Goal: Information Seeking & Learning: Check status

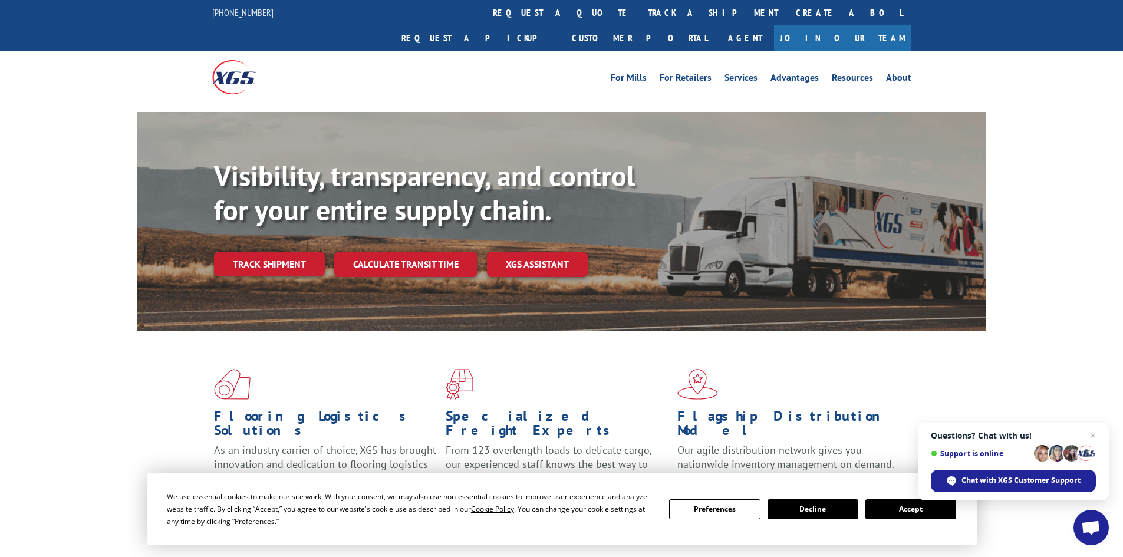
click at [281, 252] on link "Track shipment" at bounding box center [269, 264] width 111 height 25
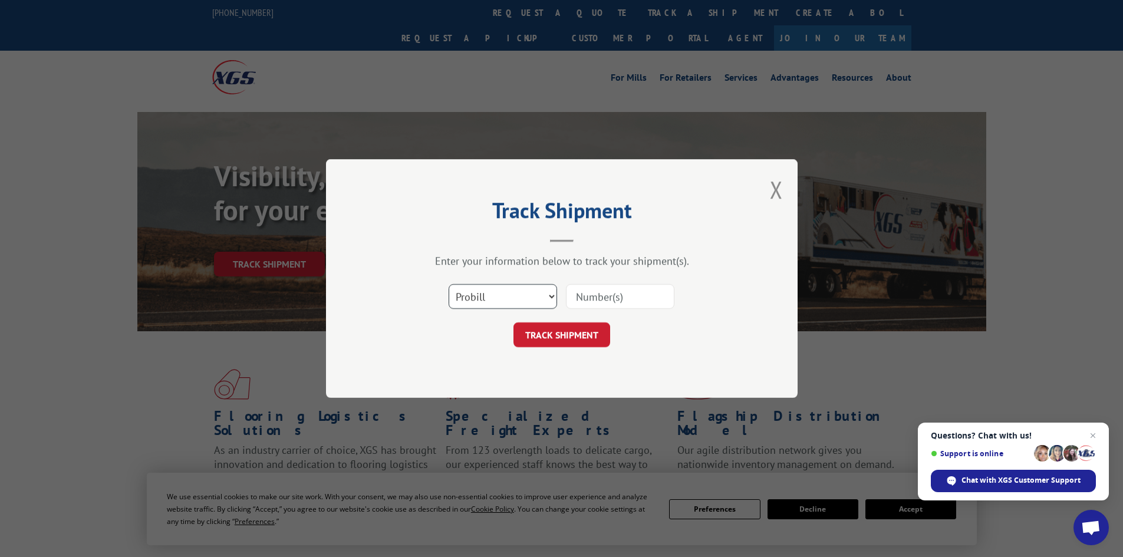
click at [549, 297] on select "Select category... Probill BOL PO" at bounding box center [503, 296] width 109 height 25
click at [449, 284] on select "Select category... Probill BOL PO" at bounding box center [503, 296] width 109 height 25
paste input "16331300"
type input "16331300"
click at [540, 339] on button "TRACK SHIPMENT" at bounding box center [562, 335] width 97 height 25
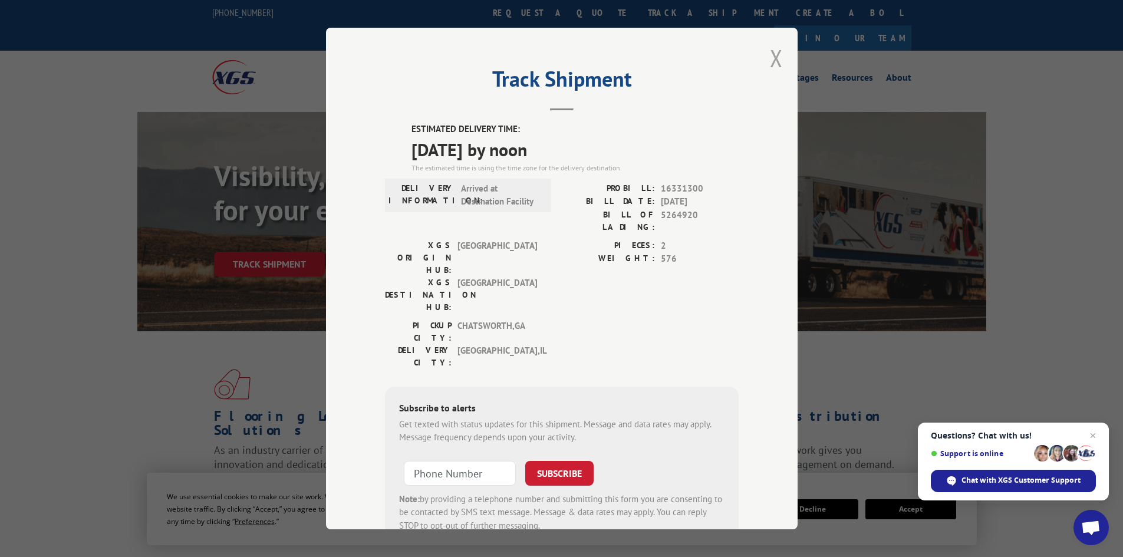
click at [774, 57] on button "Close modal" at bounding box center [776, 57] width 13 height 31
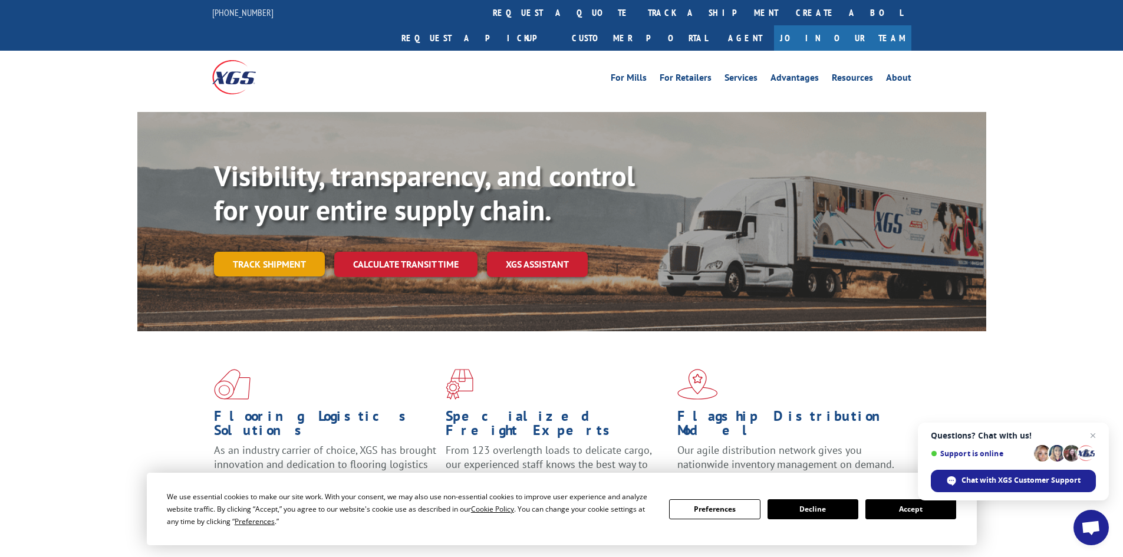
click at [261, 252] on link "Track shipment" at bounding box center [269, 264] width 111 height 25
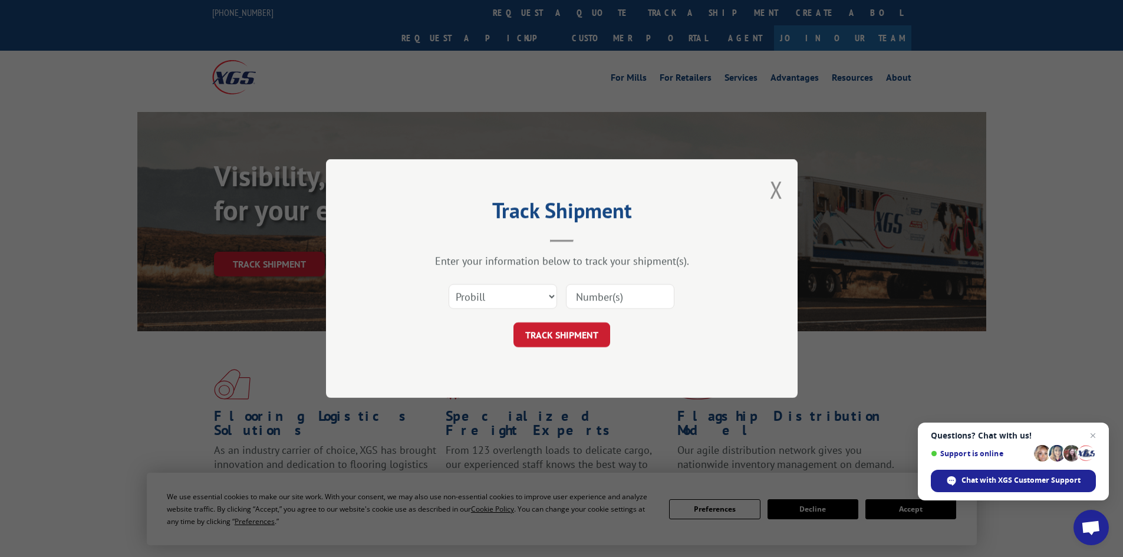
paste input "16331300"
type input "16331300"
click at [562, 333] on button "TRACK SHIPMENT" at bounding box center [562, 335] width 97 height 25
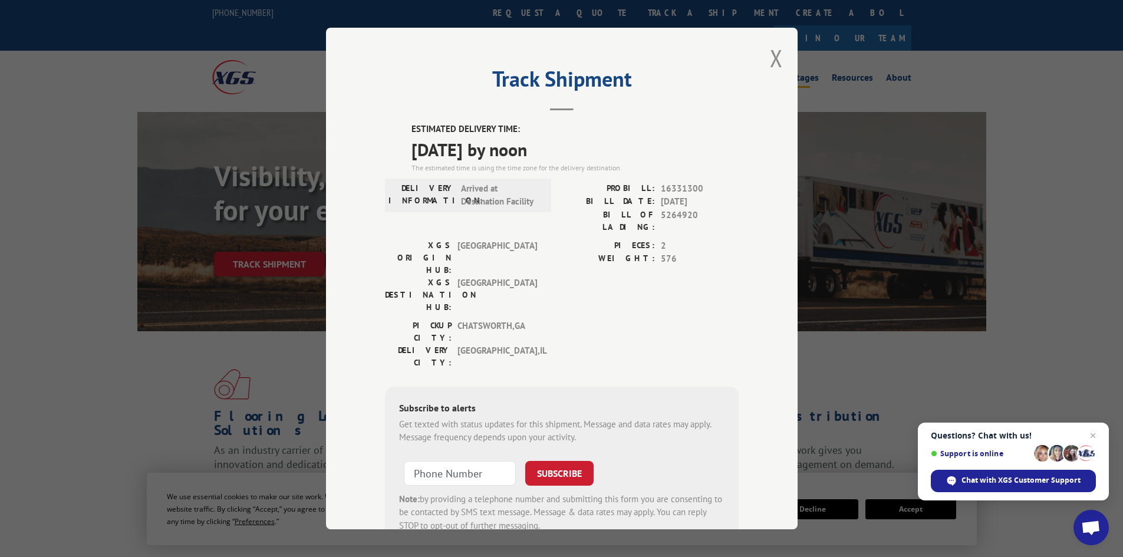
click at [772, 56] on button "Close modal" at bounding box center [776, 57] width 13 height 31
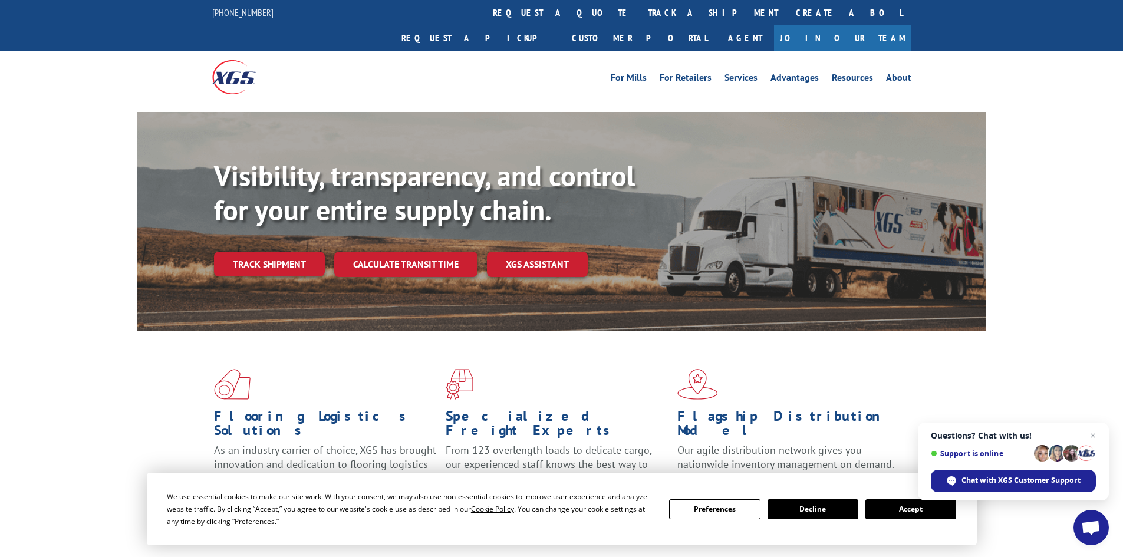
click at [911, 514] on button "Accept" at bounding box center [911, 510] width 91 height 20
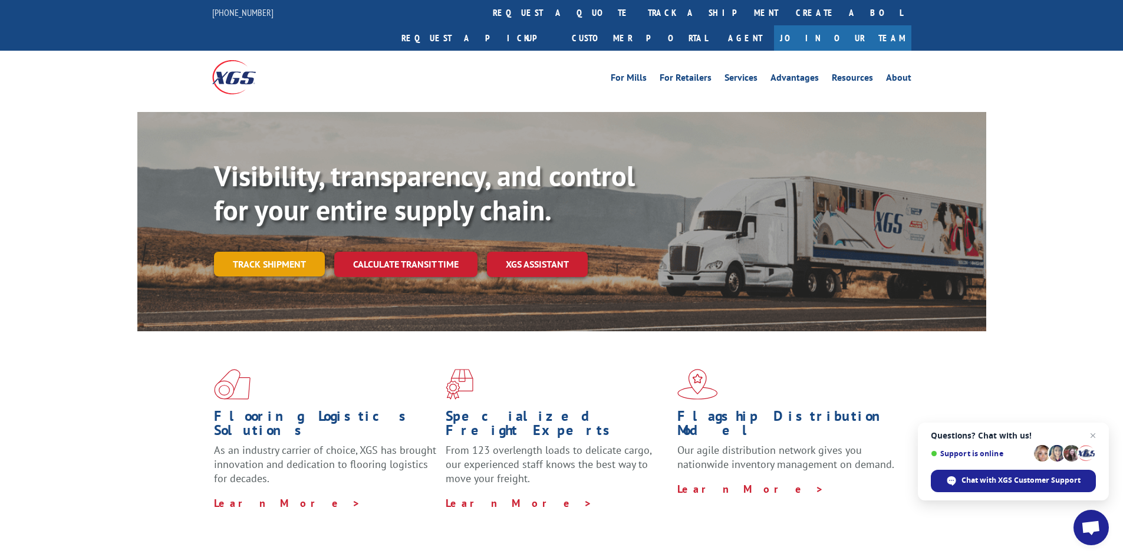
click at [259, 252] on link "Track shipment" at bounding box center [269, 264] width 111 height 25
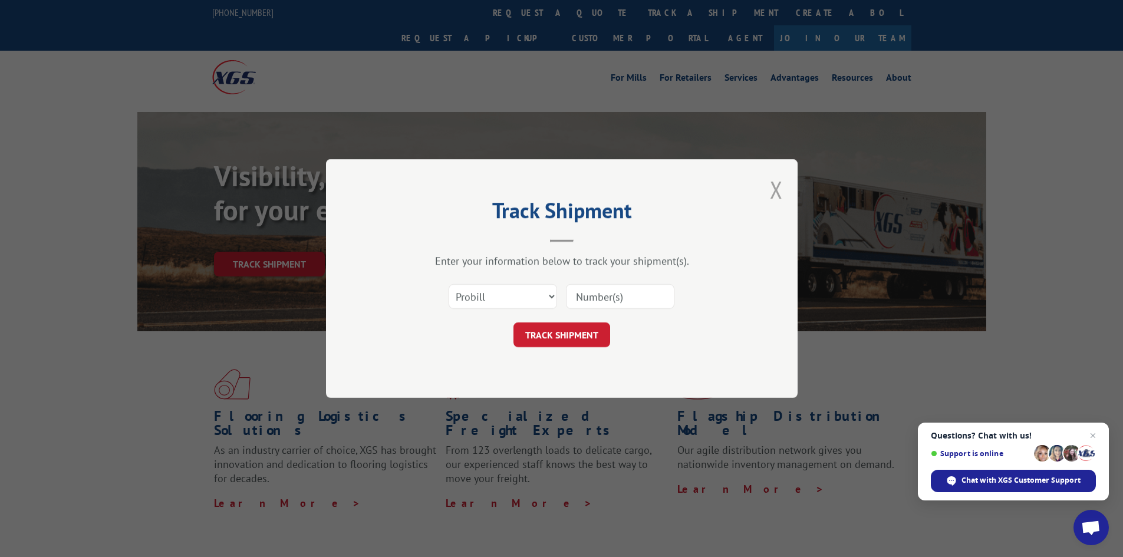
click at [778, 186] on button "Close modal" at bounding box center [776, 189] width 13 height 31
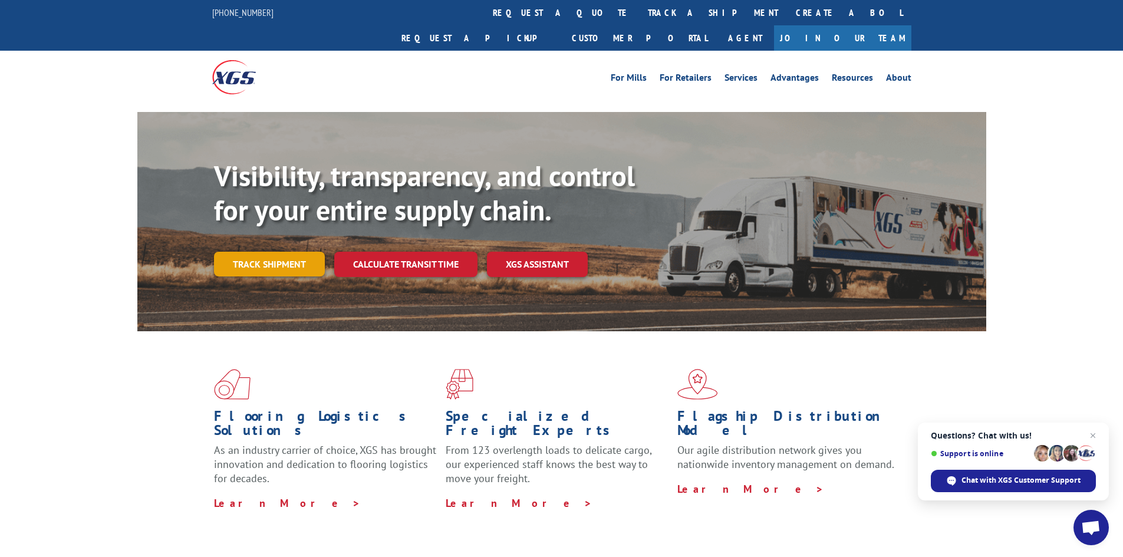
click at [277, 252] on link "Track shipment" at bounding box center [269, 264] width 111 height 25
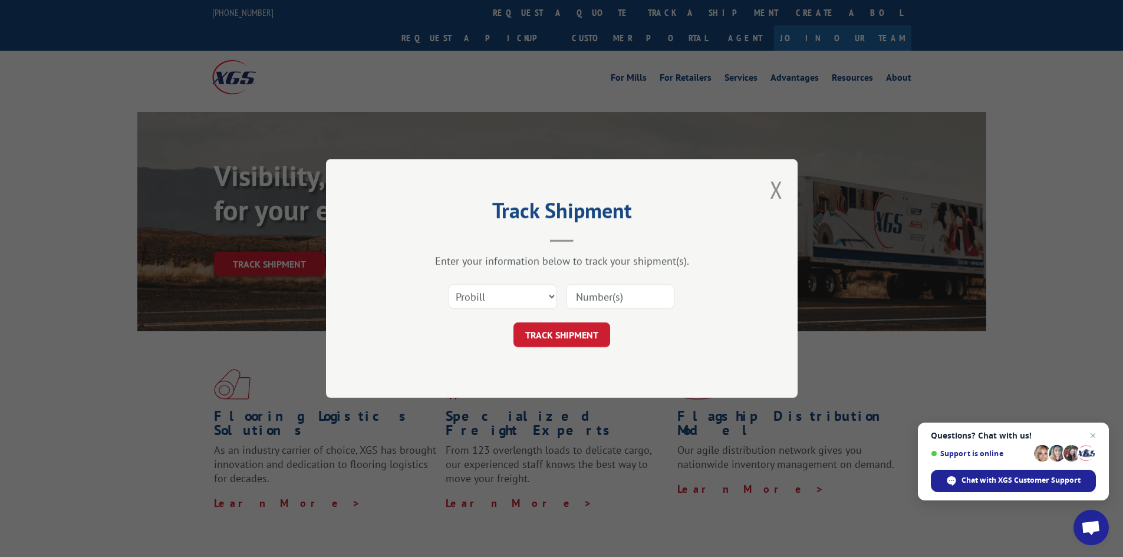
paste input "17517658"
type input "17517658"
click at [568, 336] on button "TRACK SHIPMENT" at bounding box center [562, 335] width 97 height 25
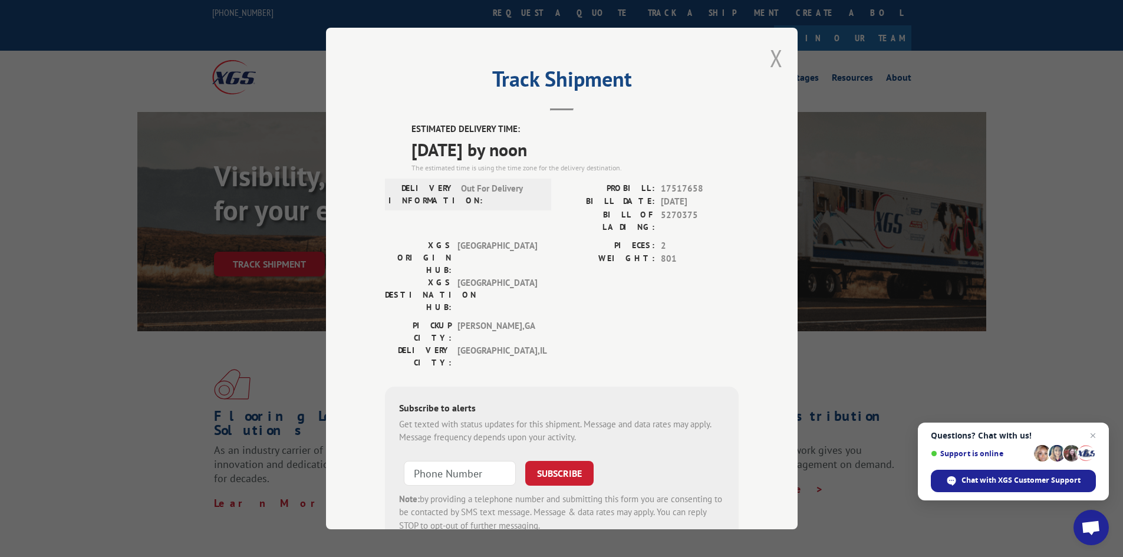
click at [774, 55] on button "Close modal" at bounding box center [776, 57] width 13 height 31
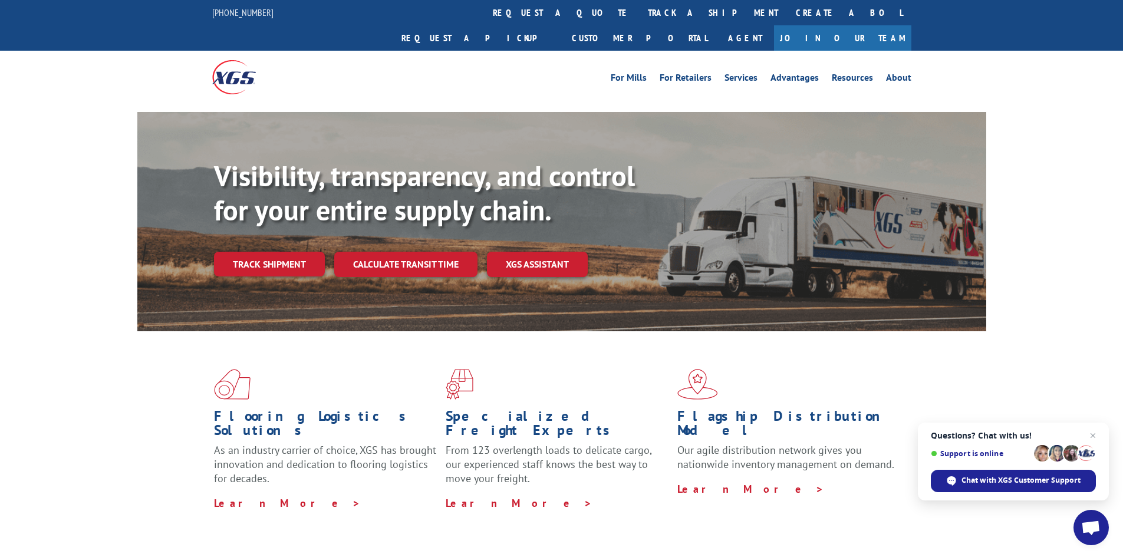
click at [271, 252] on link "Track shipment" at bounding box center [269, 264] width 111 height 25
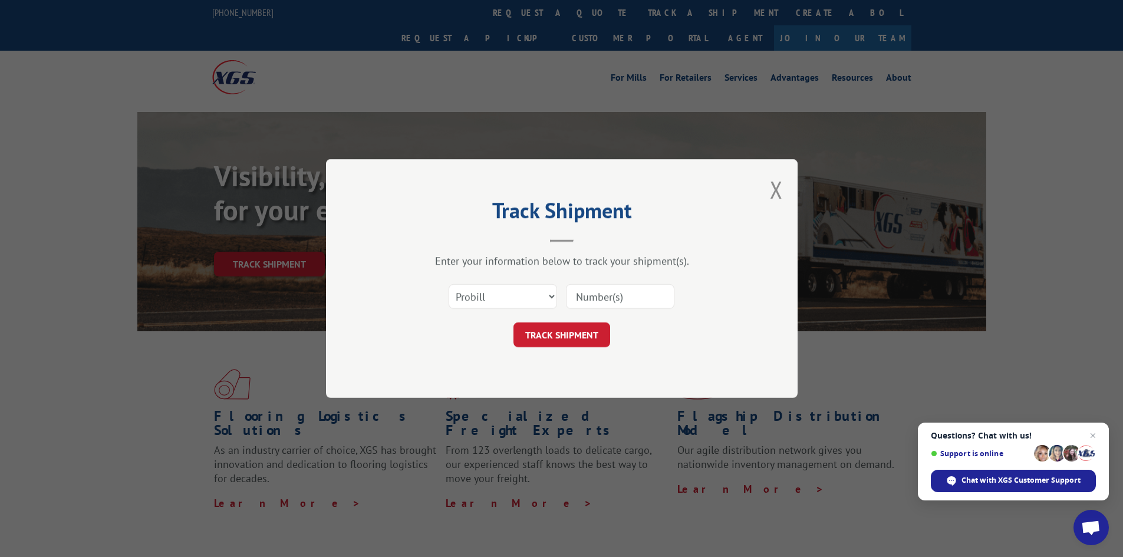
paste input "17472201"
type input "17472201"
click at [556, 334] on button "TRACK SHIPMENT" at bounding box center [562, 335] width 97 height 25
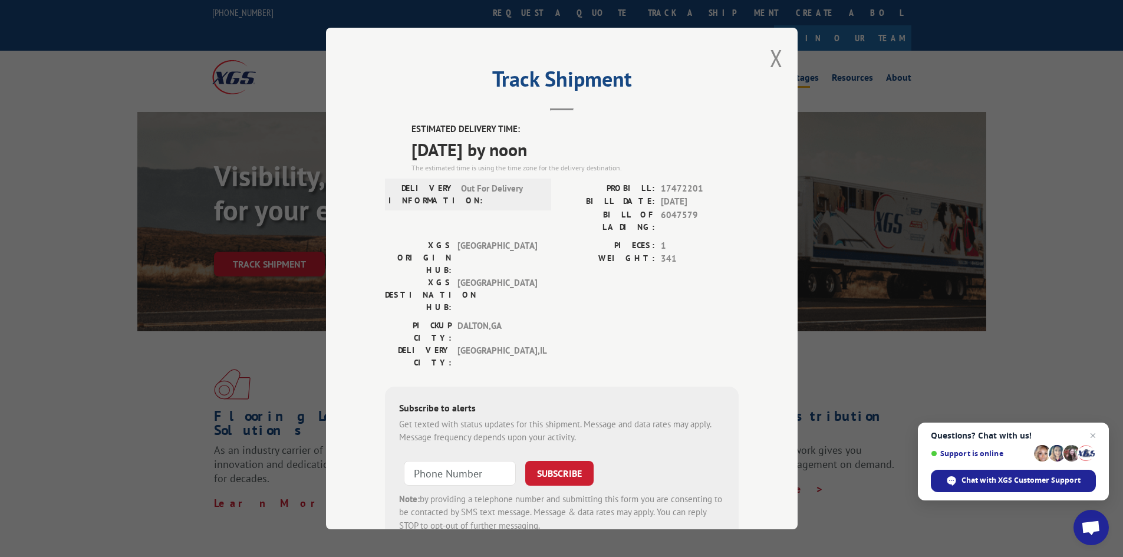
click at [777, 57] on button "Close modal" at bounding box center [776, 57] width 13 height 31
